Goal: Find specific page/section

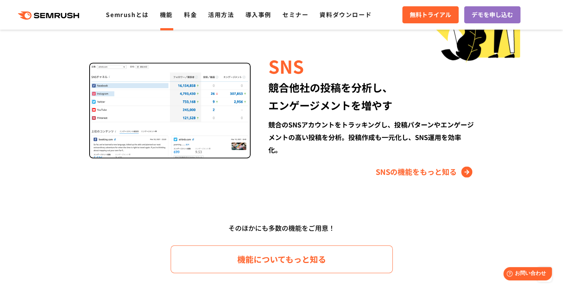
click at [162, 19] on link "機能" at bounding box center [166, 14] width 13 height 9
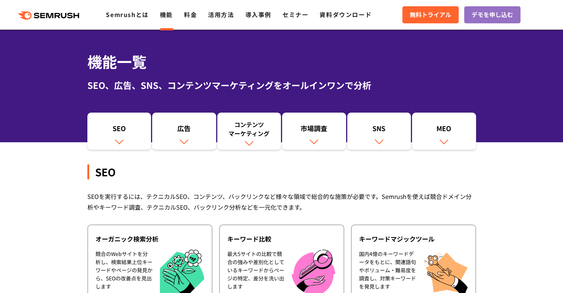
scroll to position [15, 0]
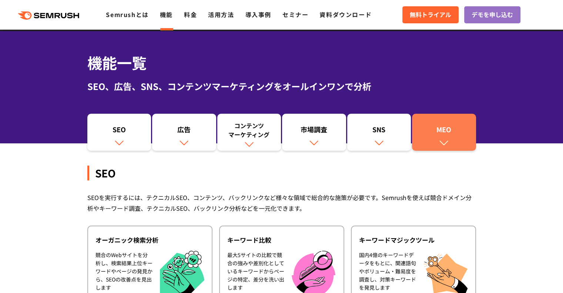
click at [443, 136] on div "MEO" at bounding box center [444, 131] width 57 height 13
